Goal: Task Accomplishment & Management: Use online tool/utility

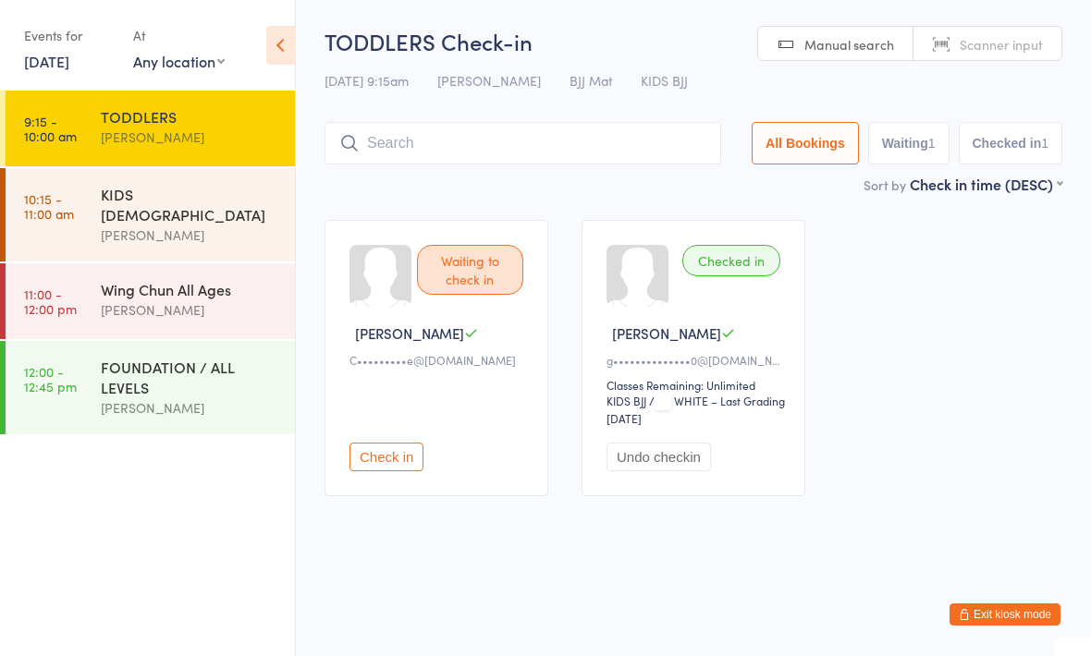
click at [237, 197] on div "KIDS [DEMOGRAPHIC_DATA]" at bounding box center [190, 204] width 178 height 41
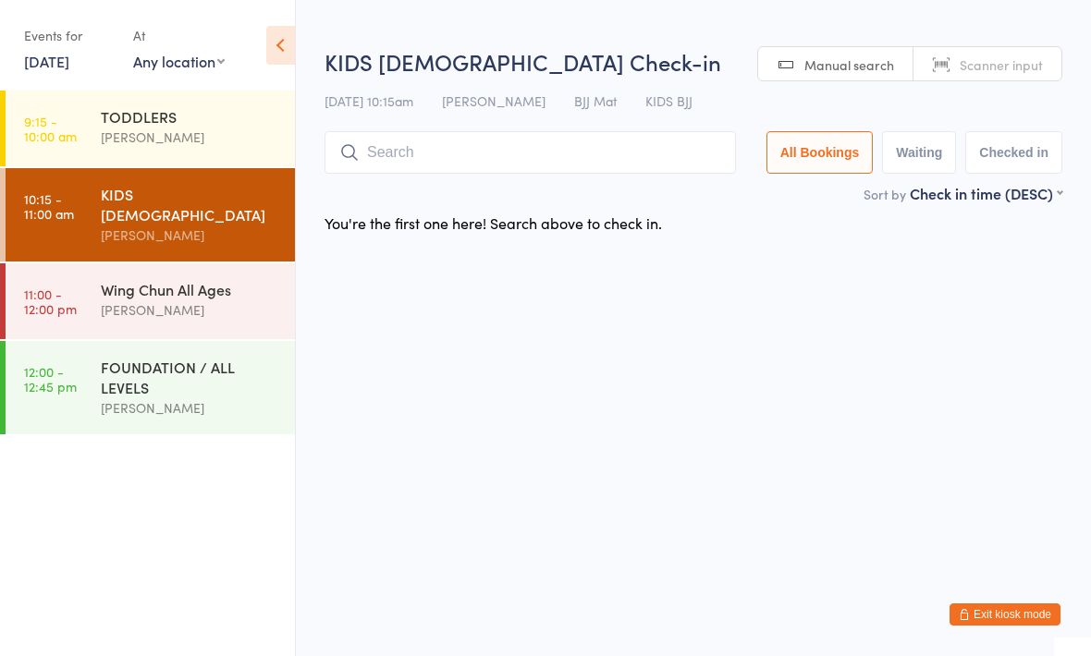
click at [563, 153] on input "search" at bounding box center [529, 152] width 411 height 43
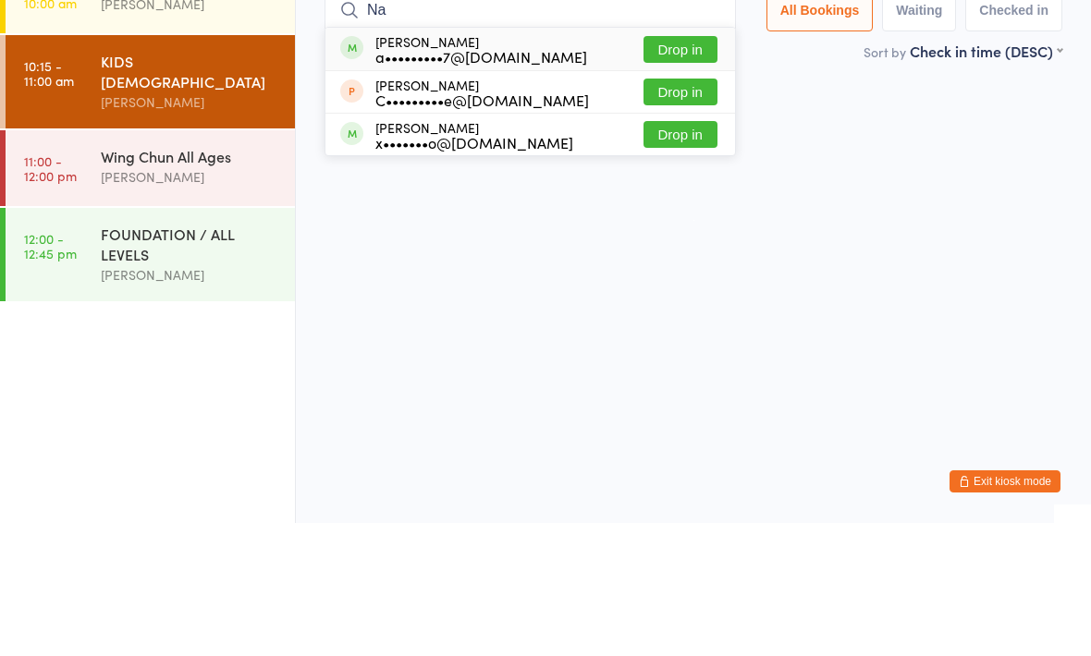
type input "N"
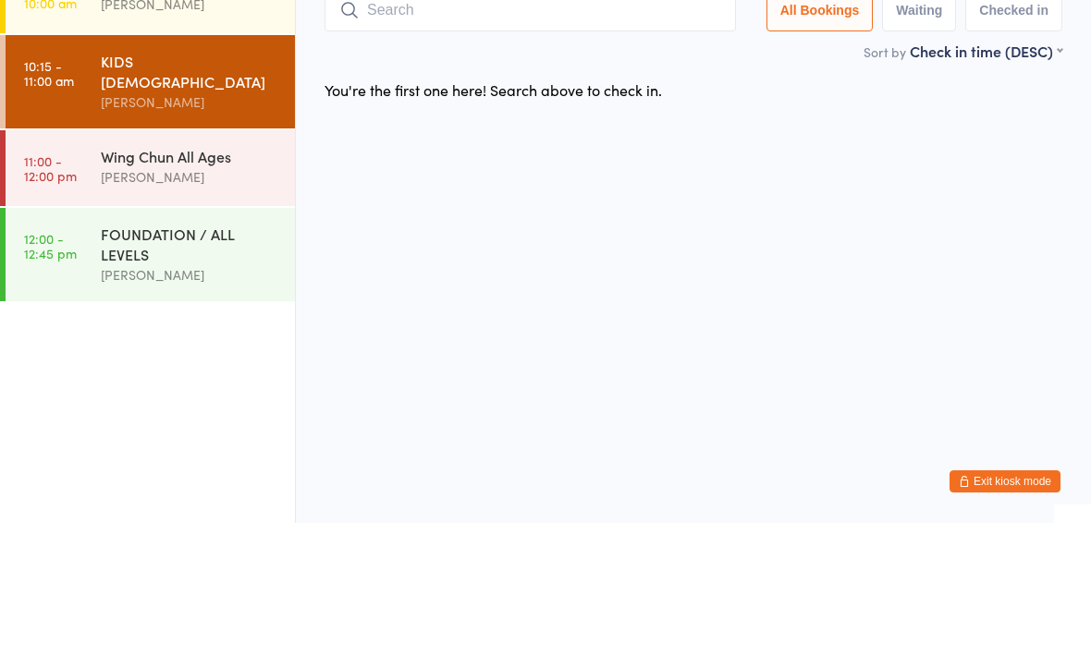
click at [915, 150] on html "You have now entered Kiosk Mode. Members will be able to check themselves in us…" at bounding box center [545, 328] width 1091 height 656
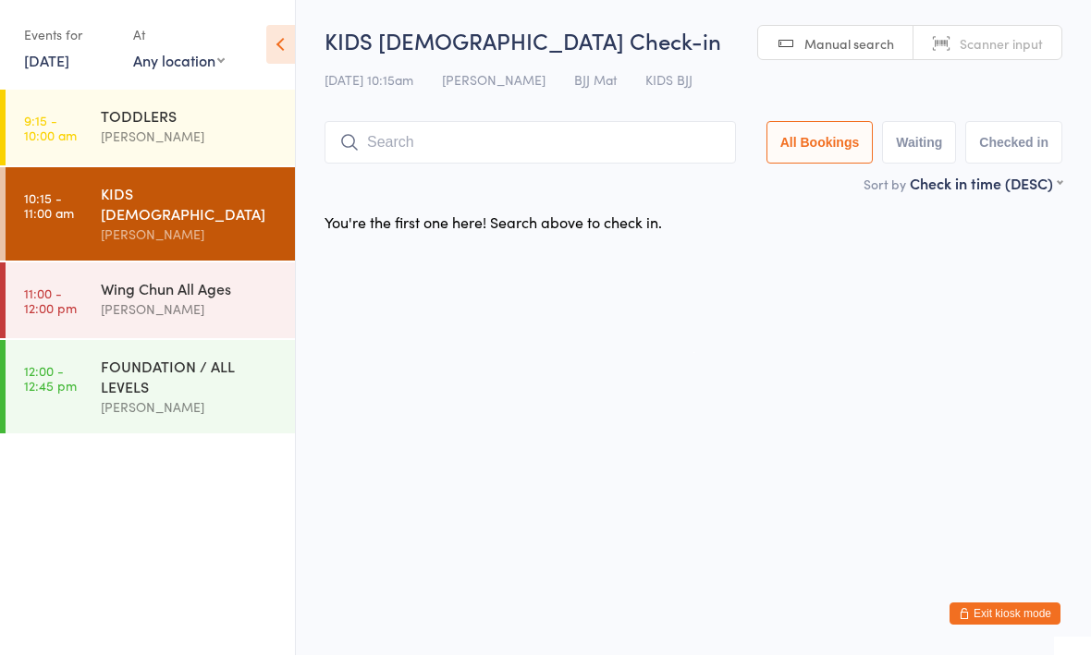
click at [166, 45] on div "At" at bounding box center [179, 35] width 92 height 31
click at [147, 69] on select "Any location BJJ Mat Wing Chun mat Example Room (Rename me!)" at bounding box center [179, 61] width 92 height 20
click at [664, 153] on input "search" at bounding box center [529, 143] width 411 height 43
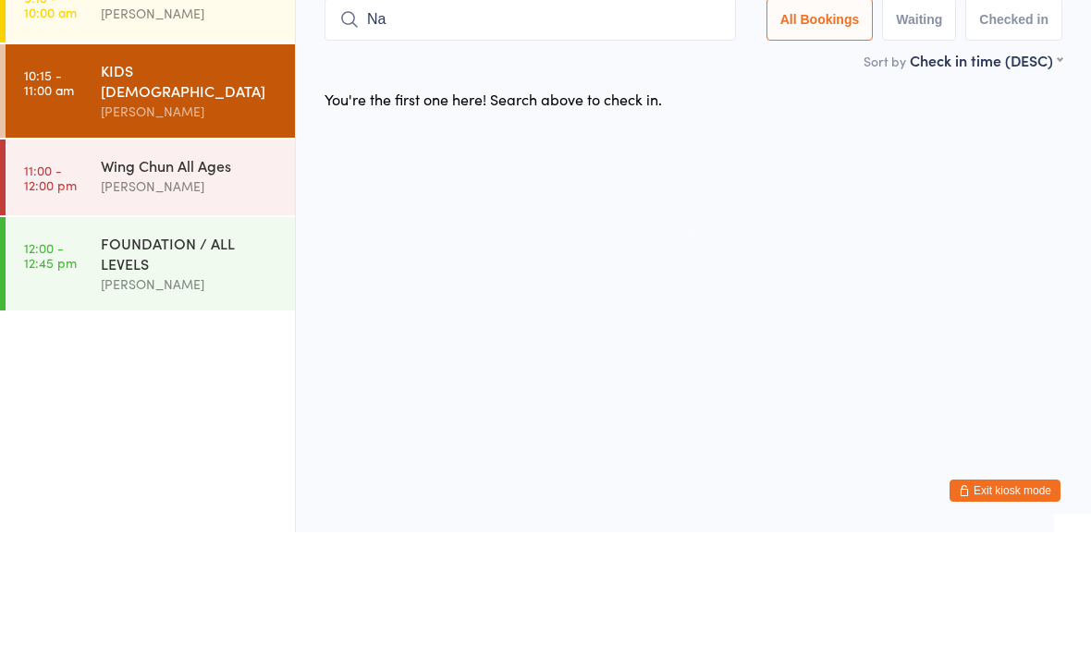
type input "N"
click at [795, 143] on html "You have now entered Kiosk Mode. Members will be able to check themselves in us…" at bounding box center [545, 328] width 1091 height 656
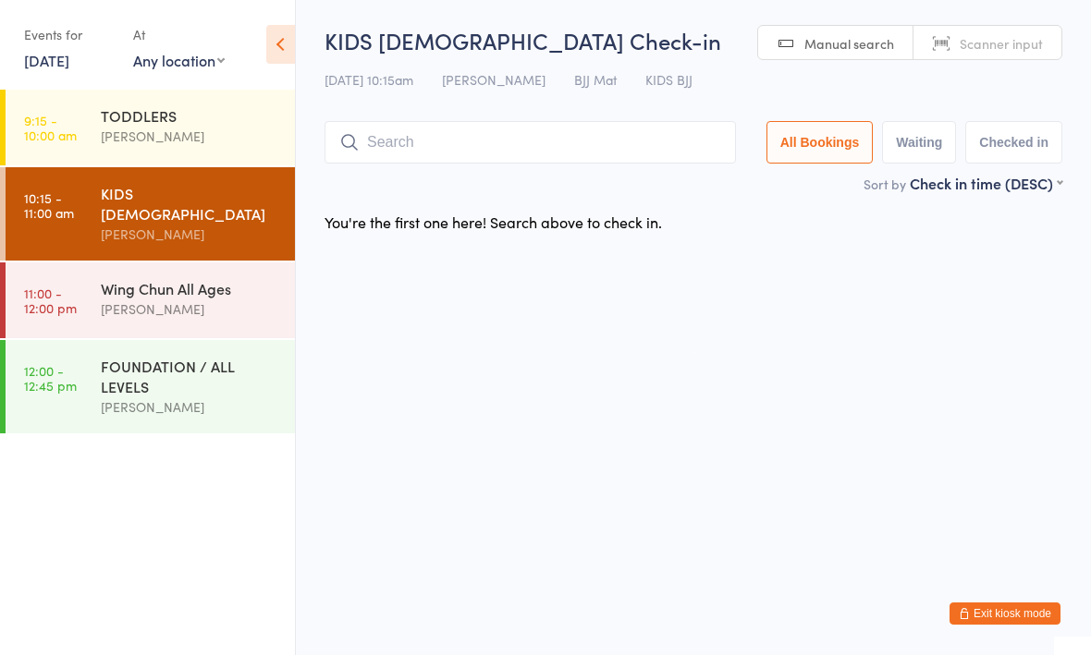
click at [269, 138] on div "[PERSON_NAME]" at bounding box center [190, 137] width 178 height 21
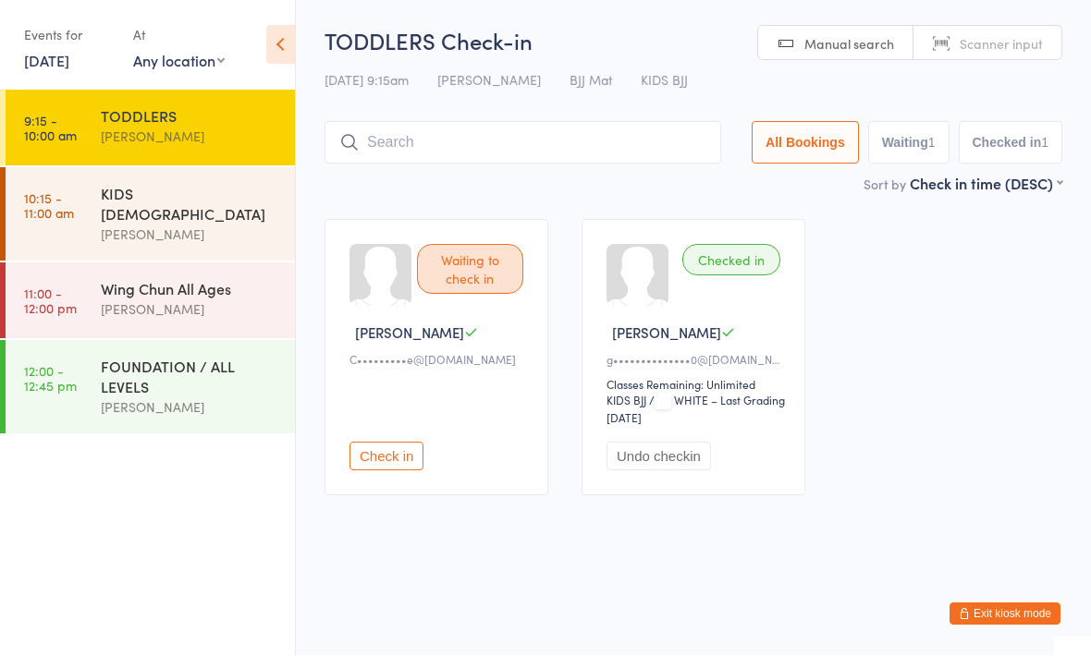
click at [543, 144] on input "search" at bounding box center [522, 143] width 397 height 43
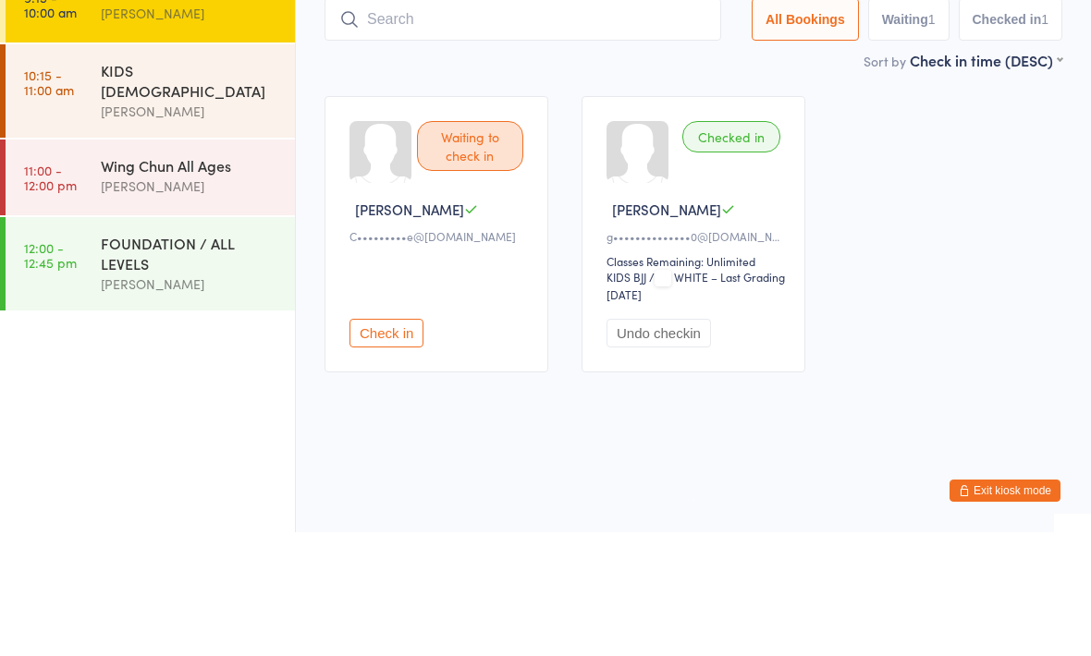
click at [1001, 203] on div "Waiting to check in [PERSON_NAME] S C•••••••••e@[DOMAIN_NAME] Check in Checked …" at bounding box center [693, 358] width 771 height 310
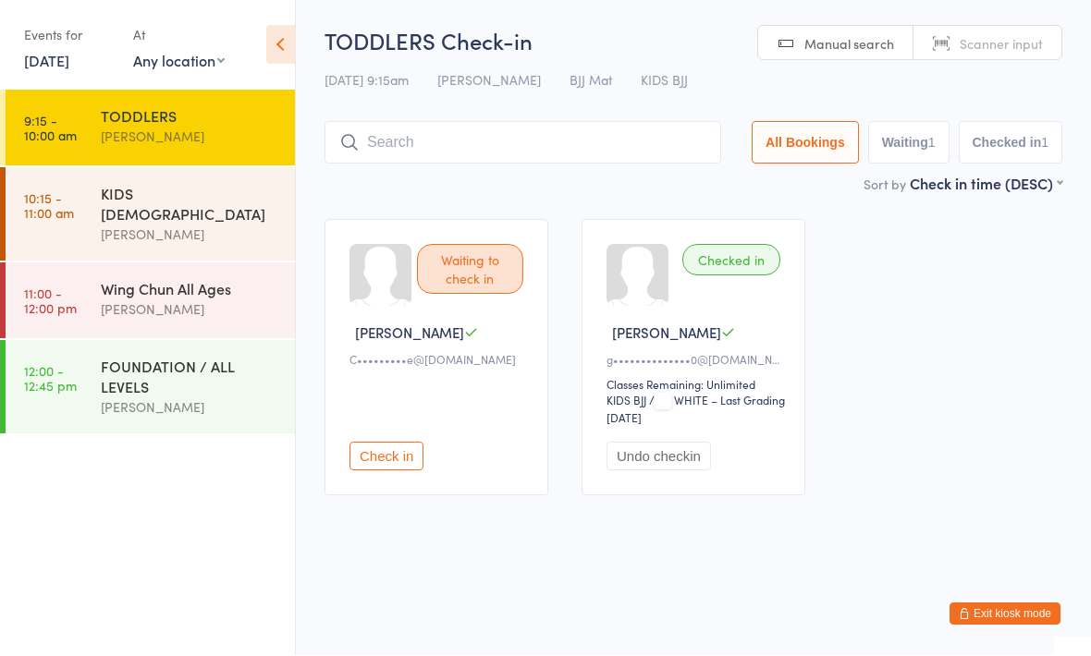
click at [120, 202] on div "KIDS [DEMOGRAPHIC_DATA]" at bounding box center [190, 204] width 178 height 41
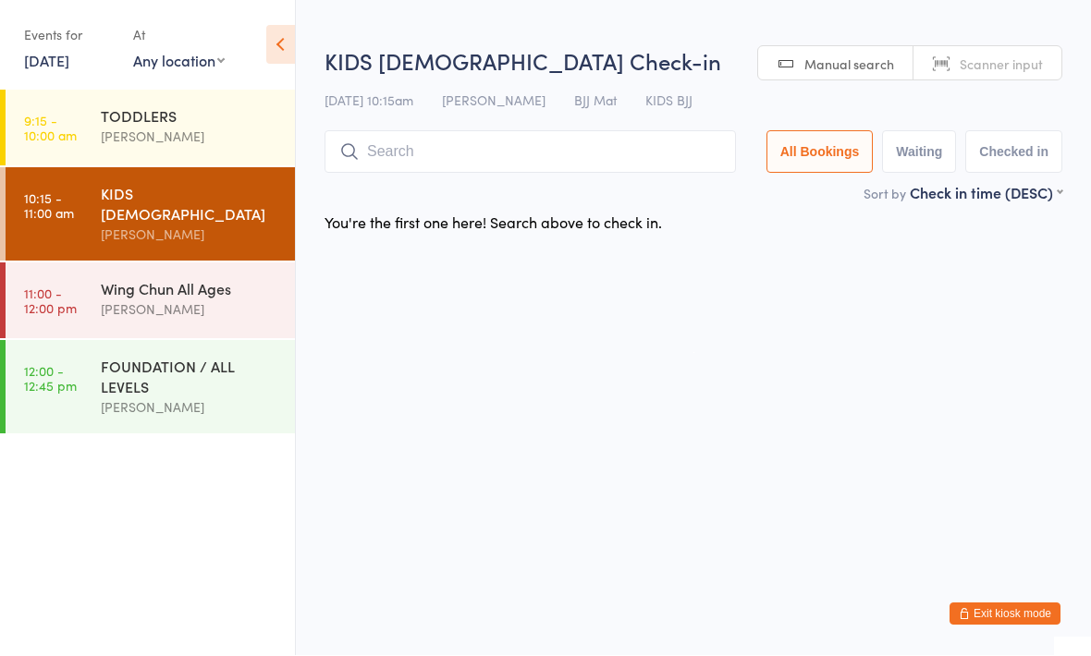
click at [555, 147] on input "search" at bounding box center [529, 152] width 411 height 43
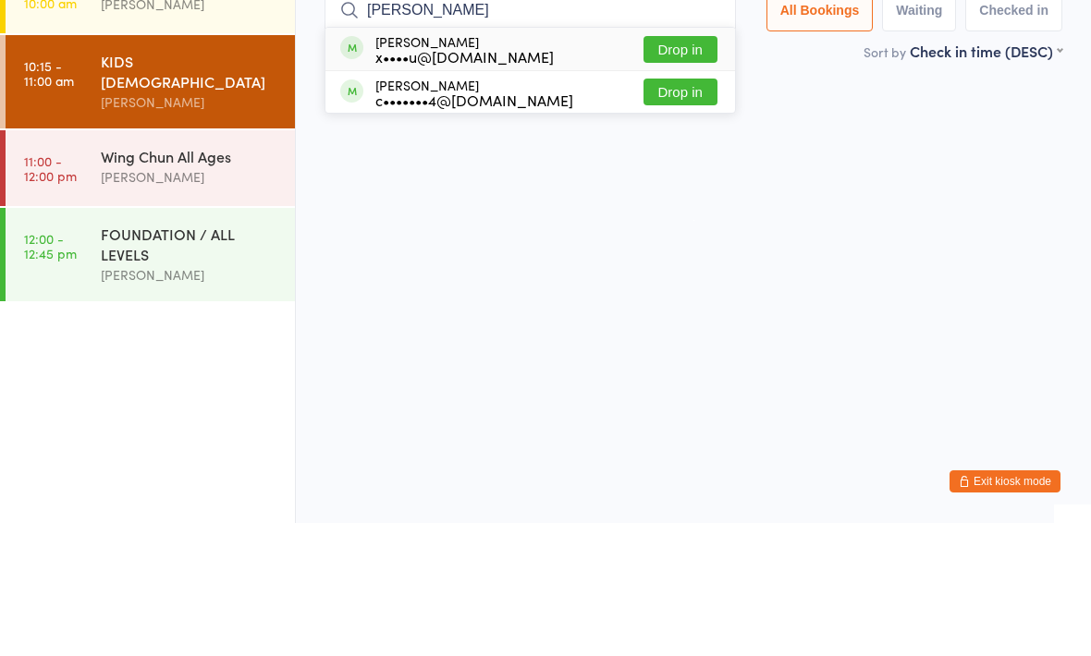
type input "[PERSON_NAME]"
click at [519, 226] on div "c•••••••4@[DOMAIN_NAME]" at bounding box center [474, 233] width 198 height 15
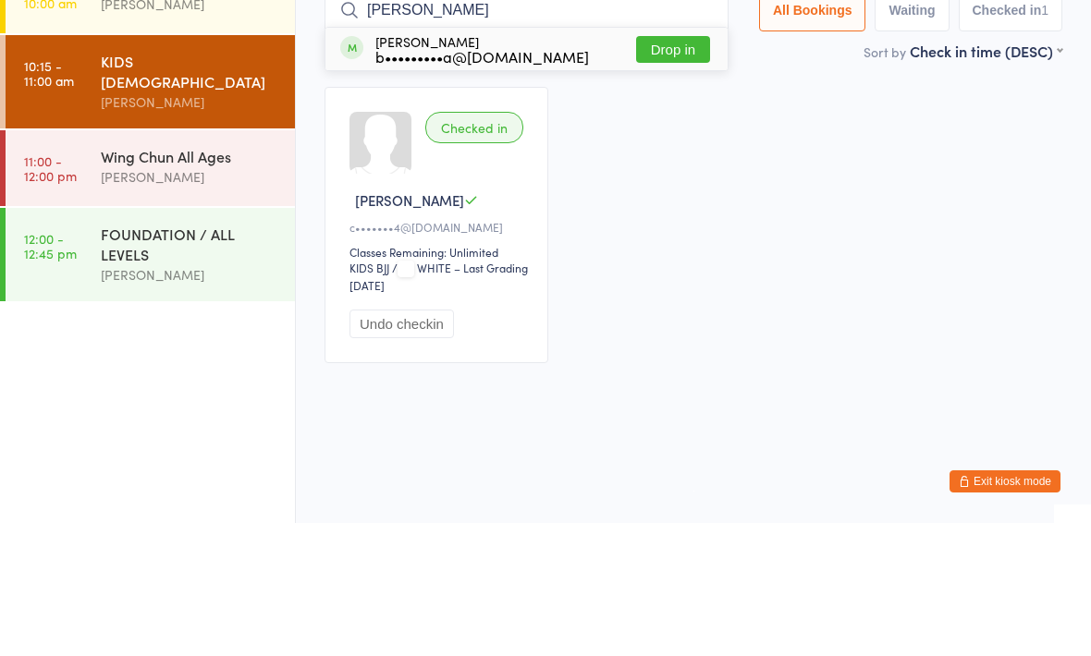
type input "[PERSON_NAME]"
click at [544, 161] on div "[PERSON_NAME] b•••••••••a@[DOMAIN_NAME] Drop in" at bounding box center [526, 182] width 402 height 43
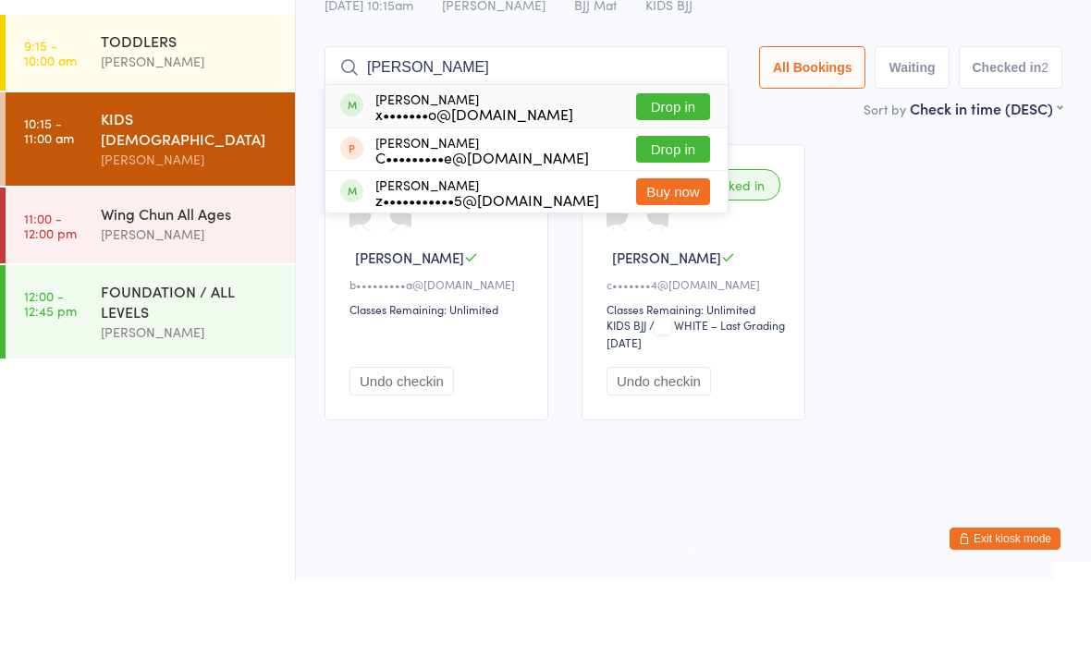
type input "[PERSON_NAME]"
click at [533, 161] on div "[PERSON_NAME] x•••••••o@[DOMAIN_NAME] Drop in" at bounding box center [526, 182] width 402 height 43
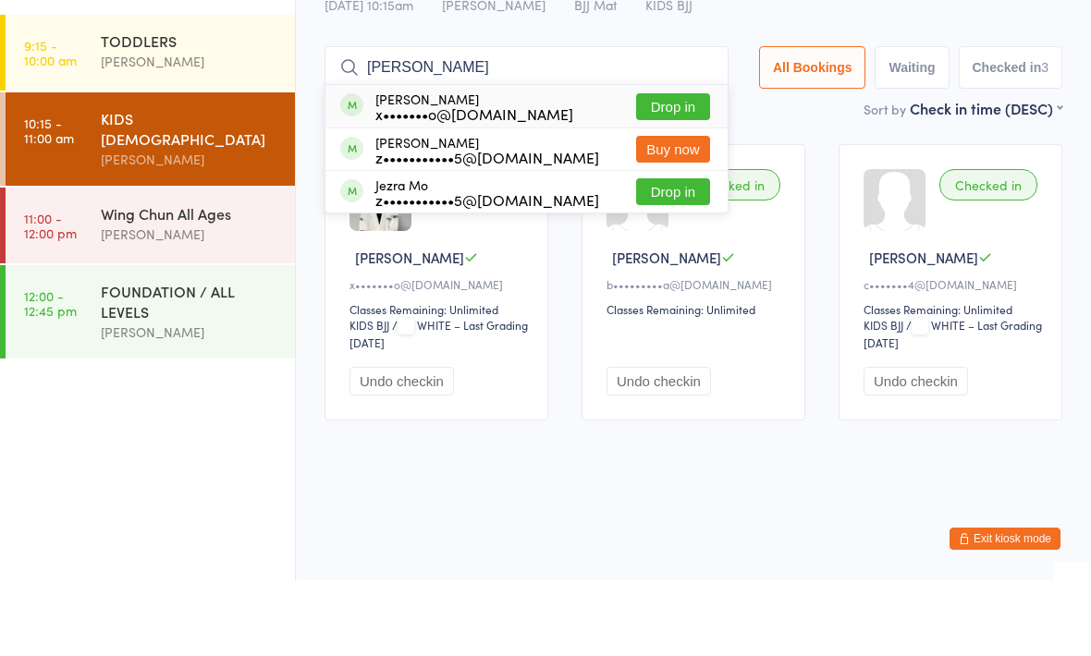
type input "[PERSON_NAME]"
click at [546, 161] on div "[PERSON_NAME] x•••••••o@[DOMAIN_NAME] Drop in" at bounding box center [526, 182] width 402 height 43
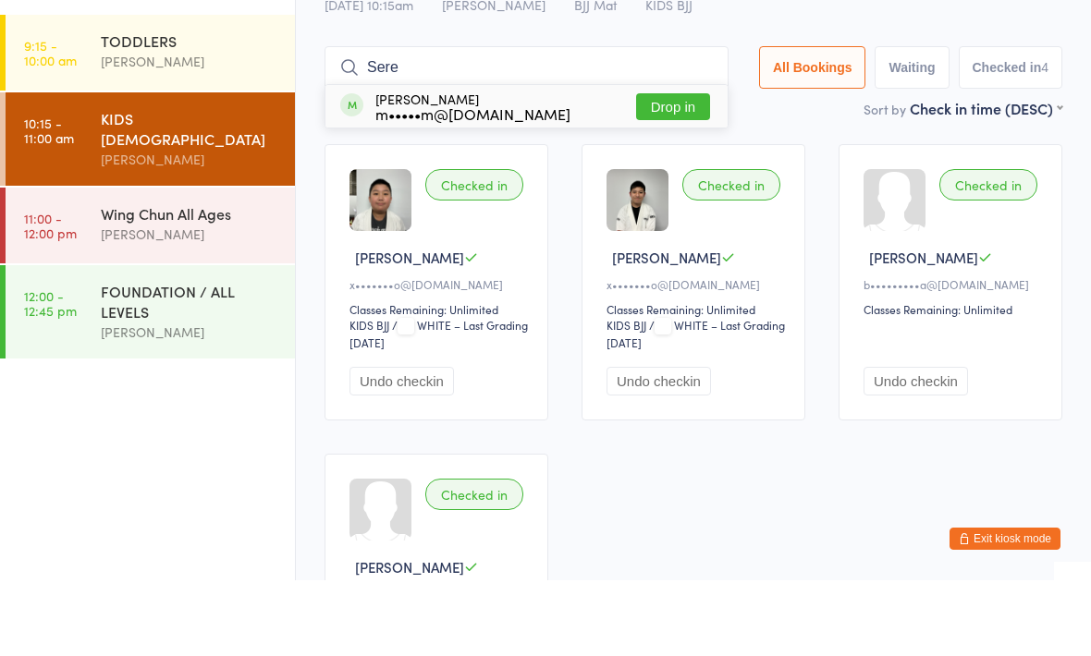
type input "Sere"
click at [666, 169] on button "Drop in" at bounding box center [673, 182] width 74 height 27
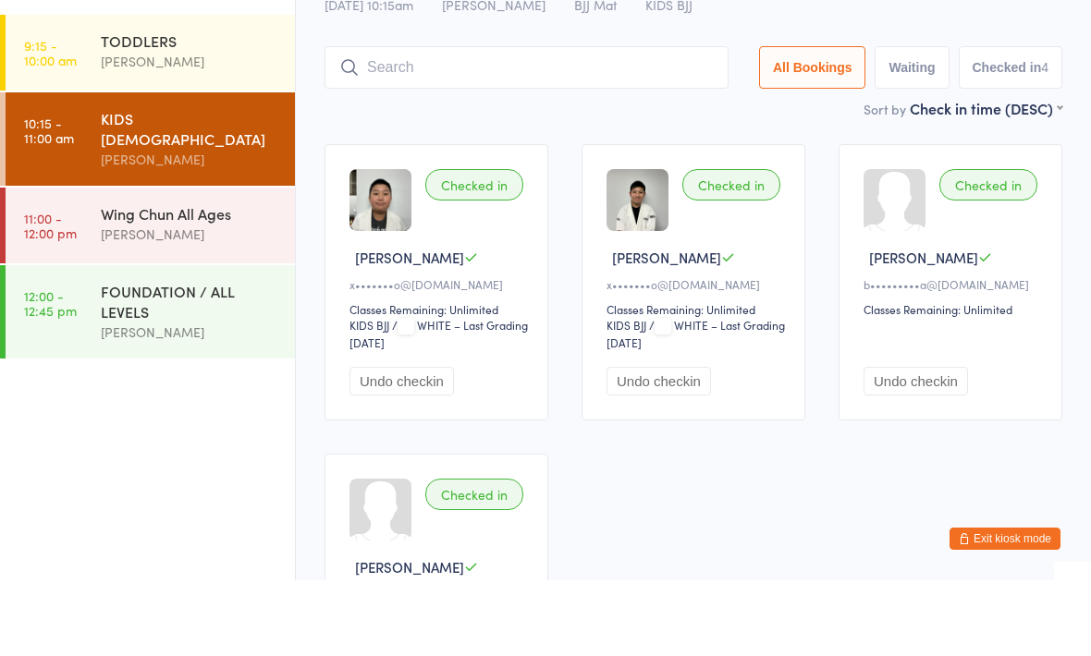
scroll to position [76, 0]
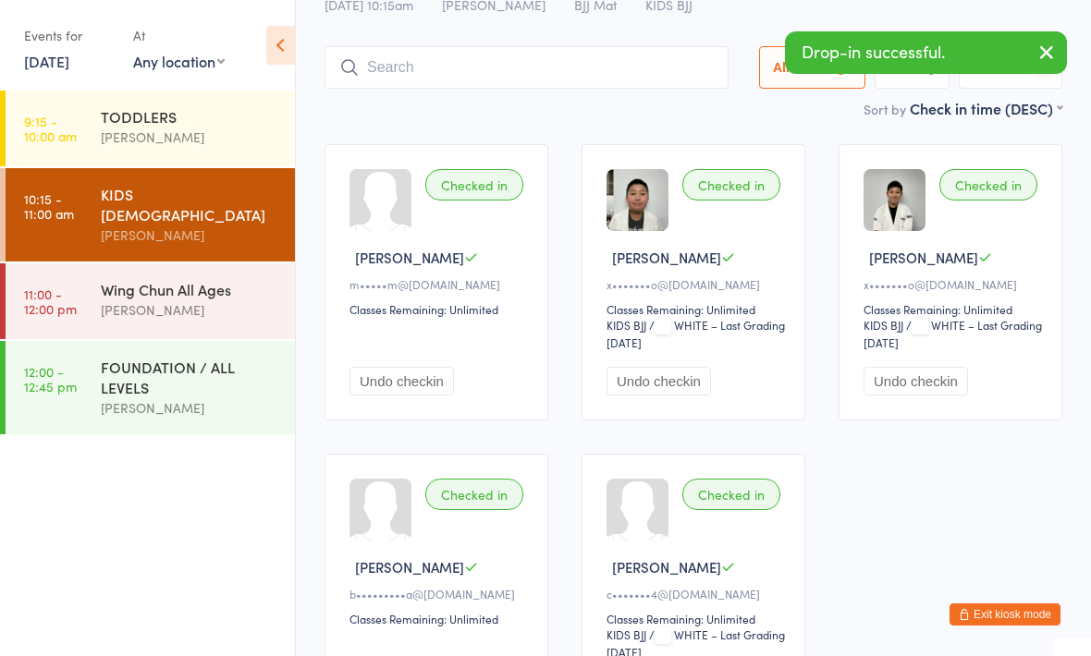
click at [613, 83] on input "search" at bounding box center [526, 67] width 404 height 43
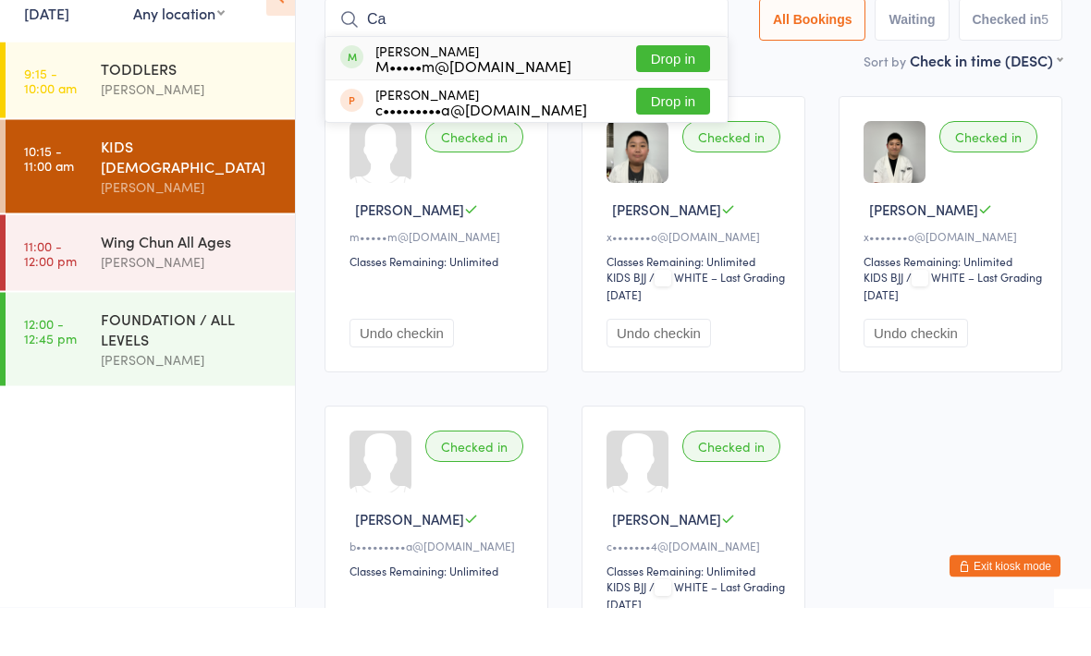
type input "Ca"
click at [670, 94] on button "Drop in" at bounding box center [673, 107] width 74 height 27
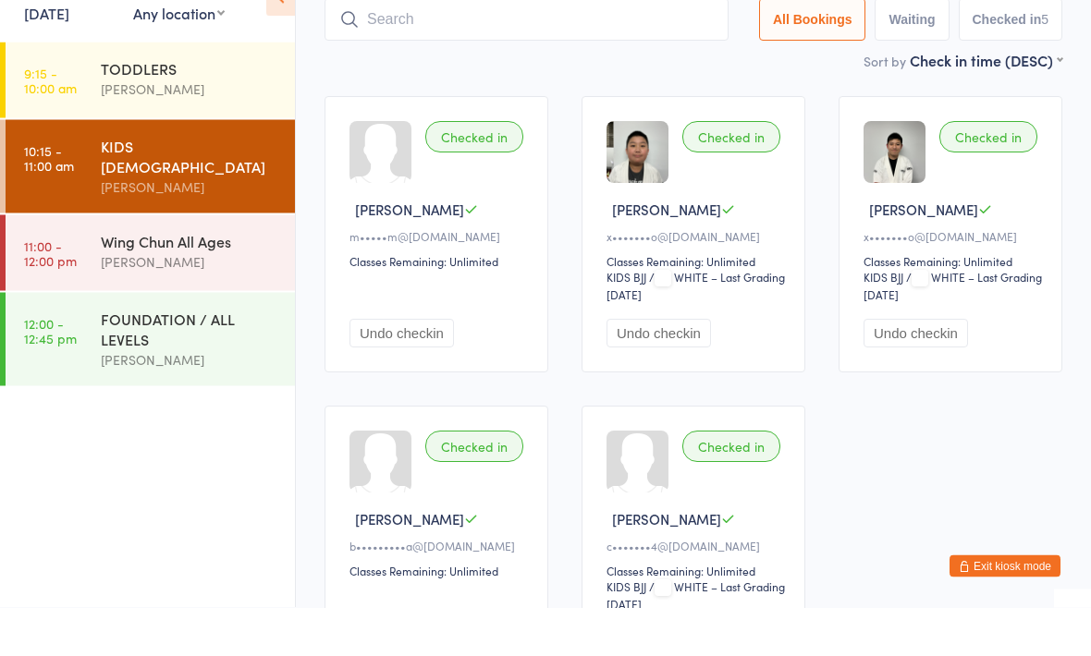
scroll to position [124, 0]
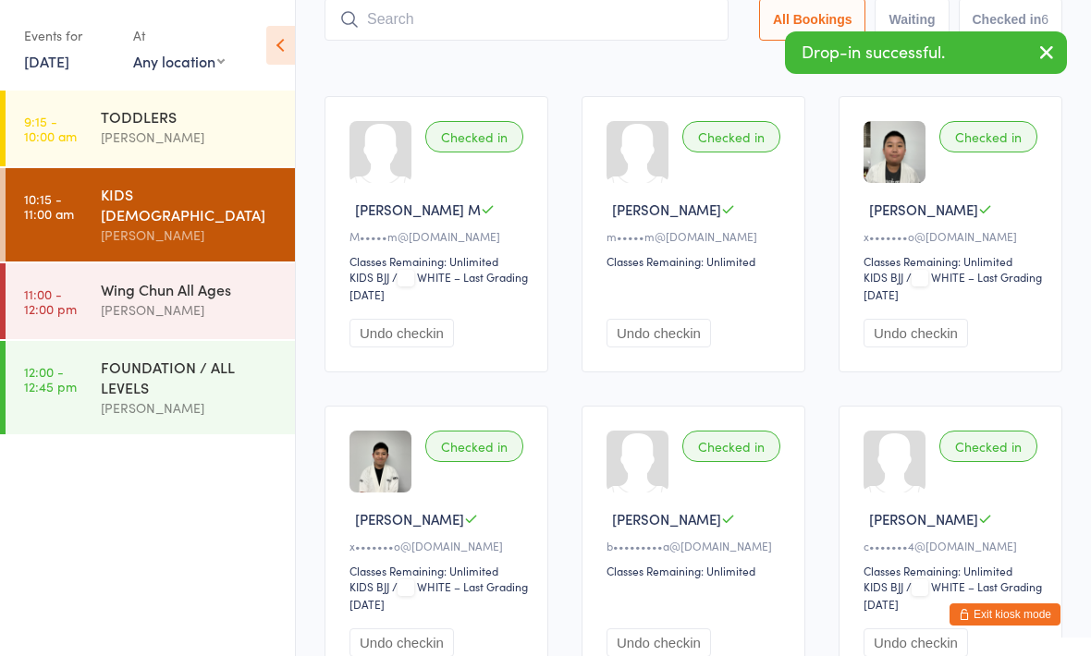
click at [454, 24] on input "search" at bounding box center [526, 19] width 404 height 43
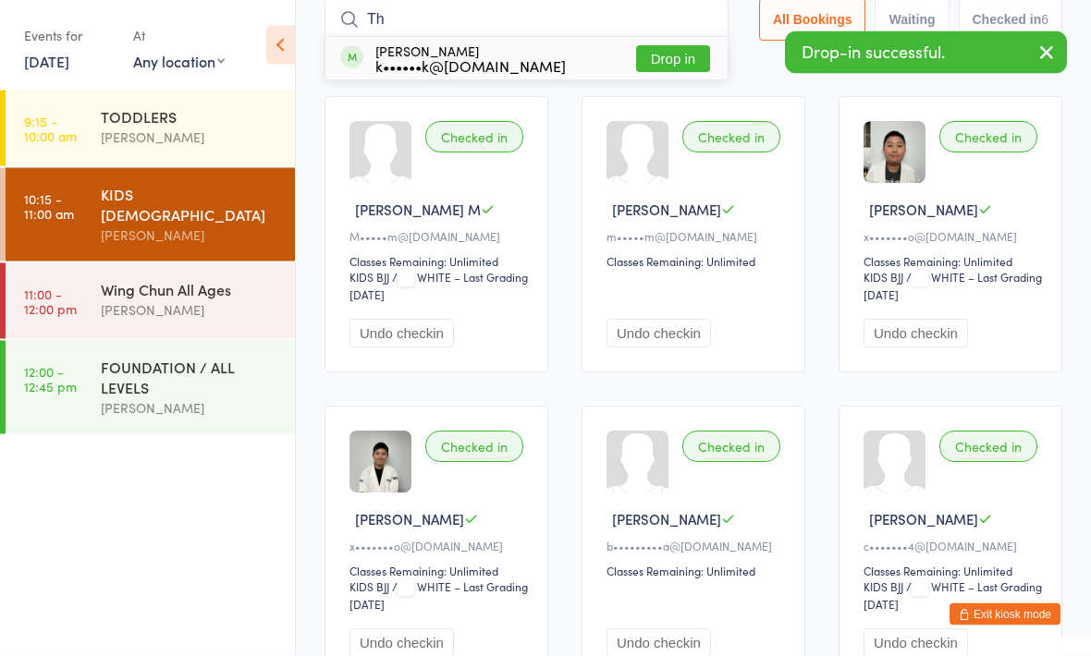
type input "Th"
click at [568, 59] on div "[PERSON_NAME] k••••••k@[DOMAIN_NAME] Drop in" at bounding box center [526, 59] width 402 height 43
